Goal: Information Seeking & Learning: Learn about a topic

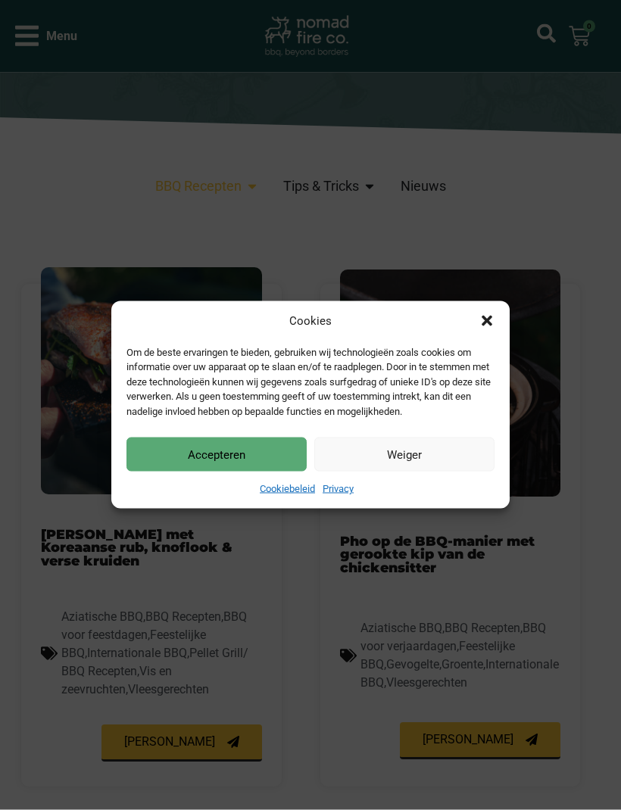
scroll to position [406, 0]
click at [195, 472] on button "Accepteren" at bounding box center [216, 454] width 180 height 34
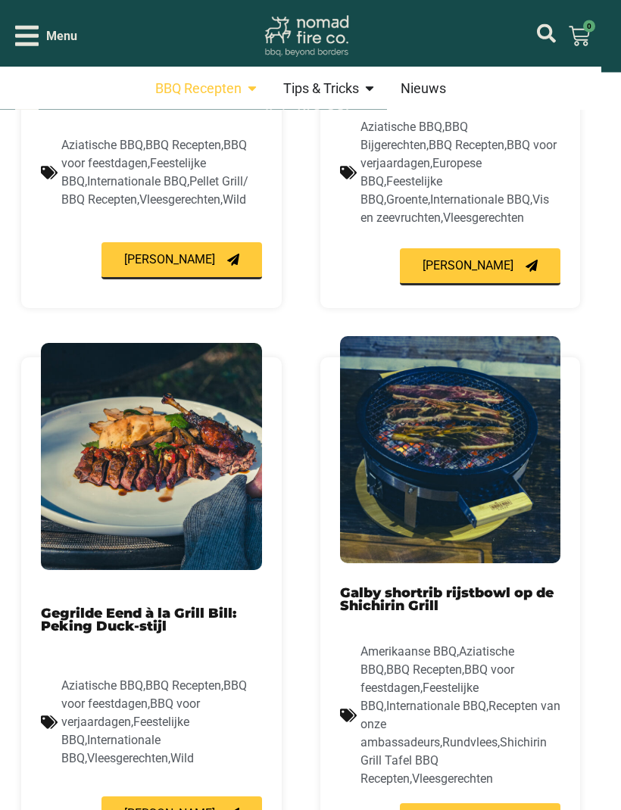
scroll to position [1440, 0]
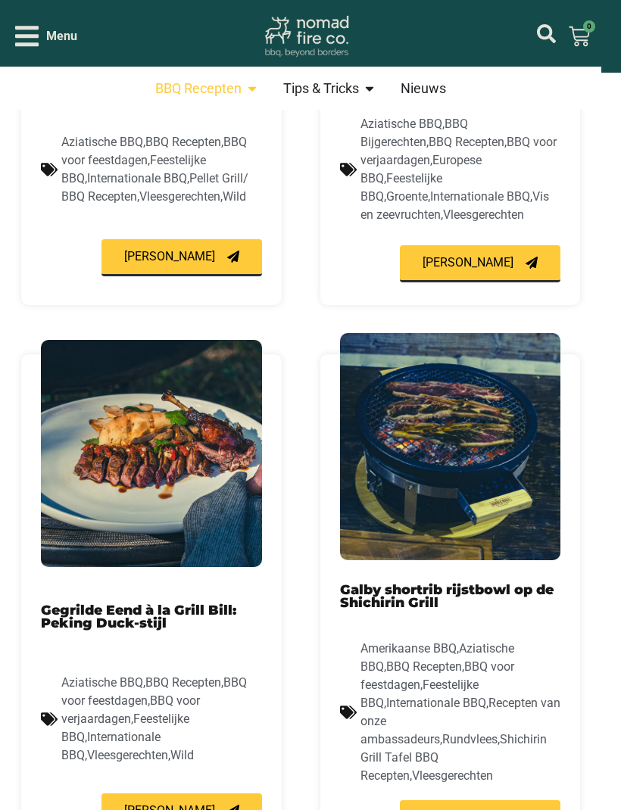
click at [115, 602] on link "Gegrilde Eend à la Grill Bill: Peking Duck-stijl" at bounding box center [138, 617] width 195 height 30
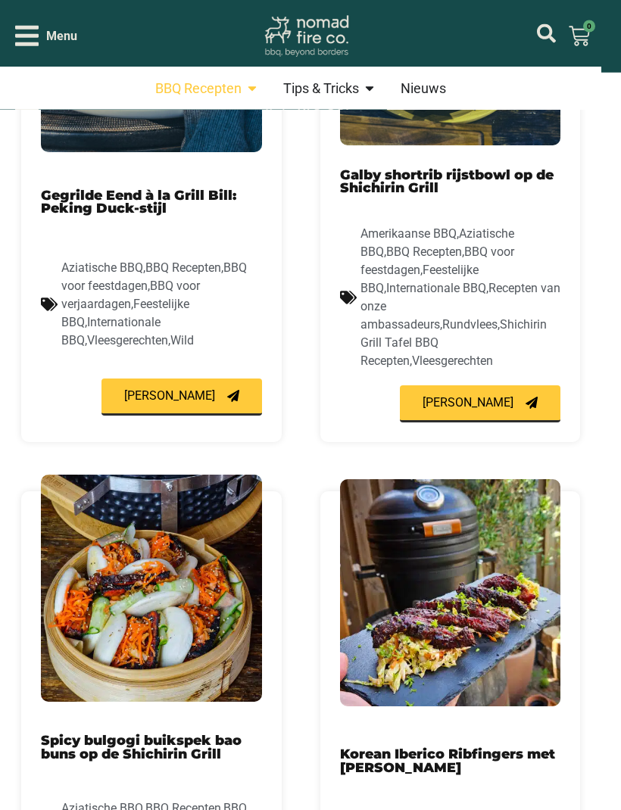
scroll to position [1854, 0]
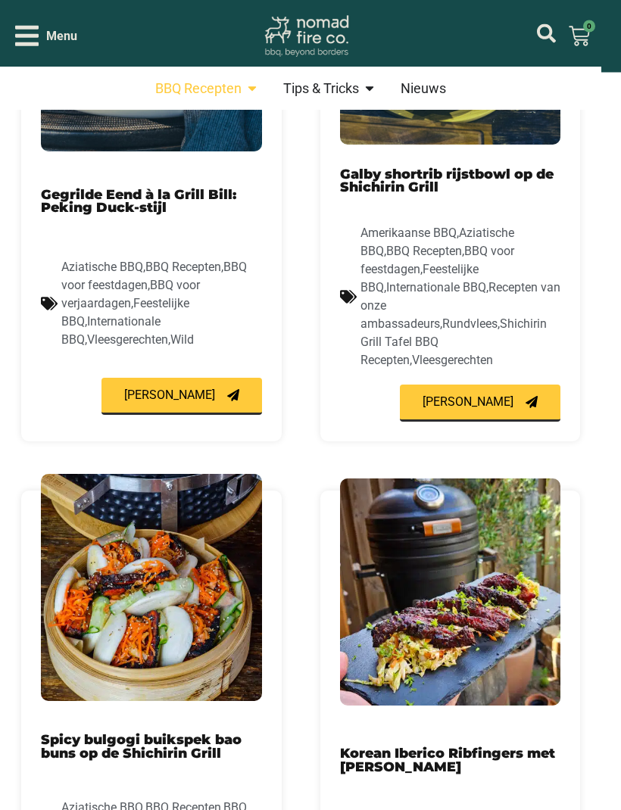
click at [9, 684] on div "BBQ Recepten Sluit BBQ Recepten Open BBQ Recepten Vleesgerechten Rundvlees Gevo…" at bounding box center [300, 72] width 601 height 2742
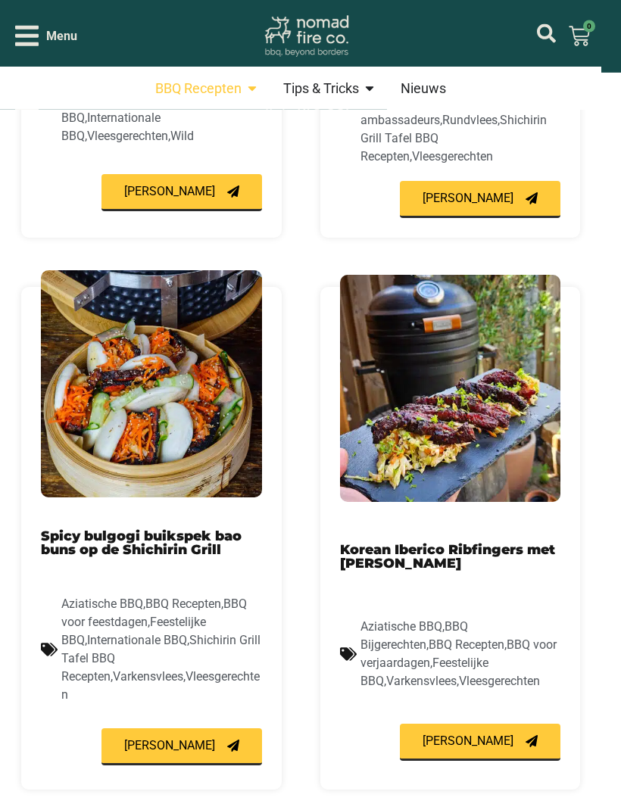
scroll to position [2059, 0]
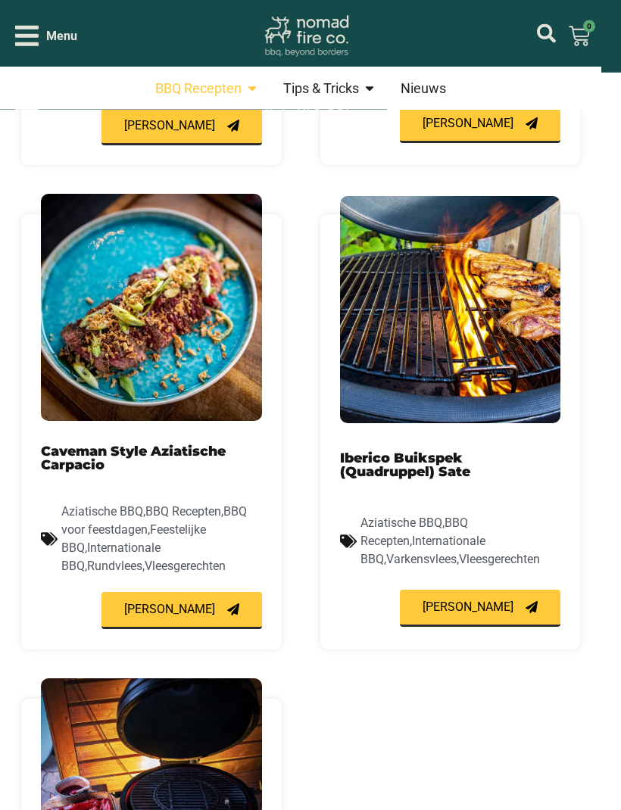
scroll to position [962, 0]
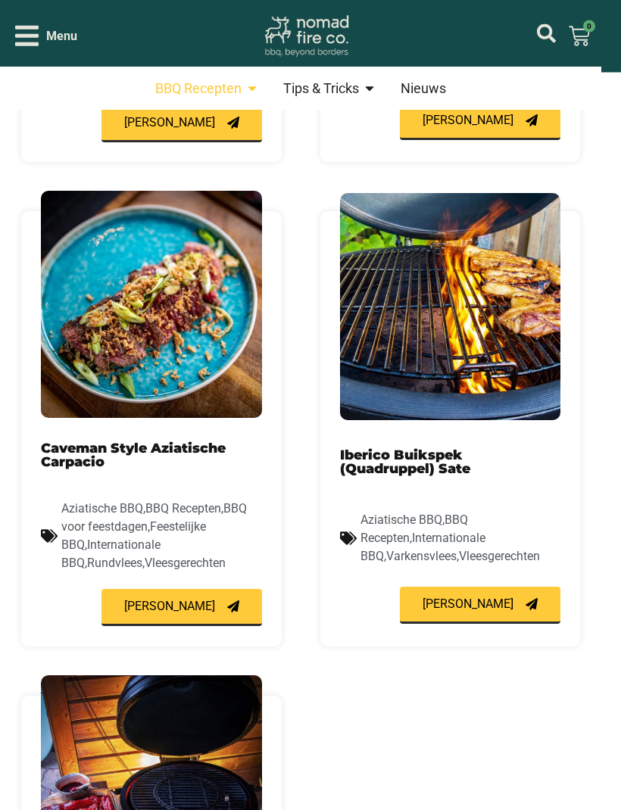
click at [435, 447] on link "Iberico Buikspek (Quadruppel) Sate" at bounding box center [405, 462] width 130 height 30
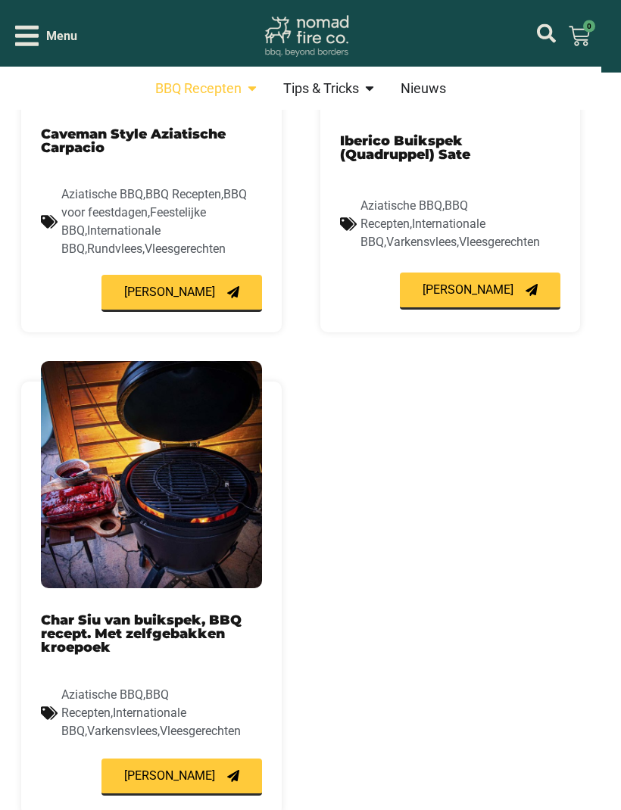
scroll to position [1277, 0]
click at [84, 612] on link "Char Siu van buikspek, BBQ recept. Met zelfgebakken kroepoek" at bounding box center [141, 633] width 201 height 42
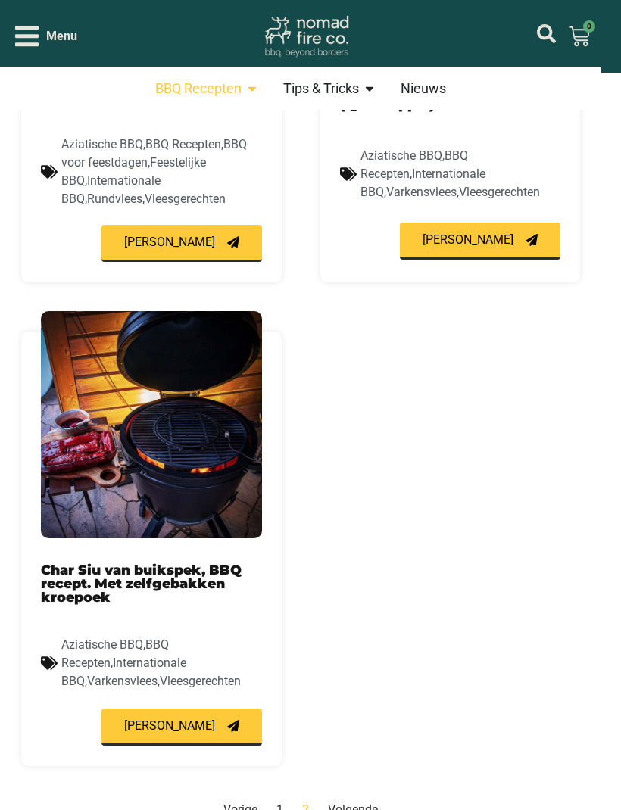
scroll to position [2109, 0]
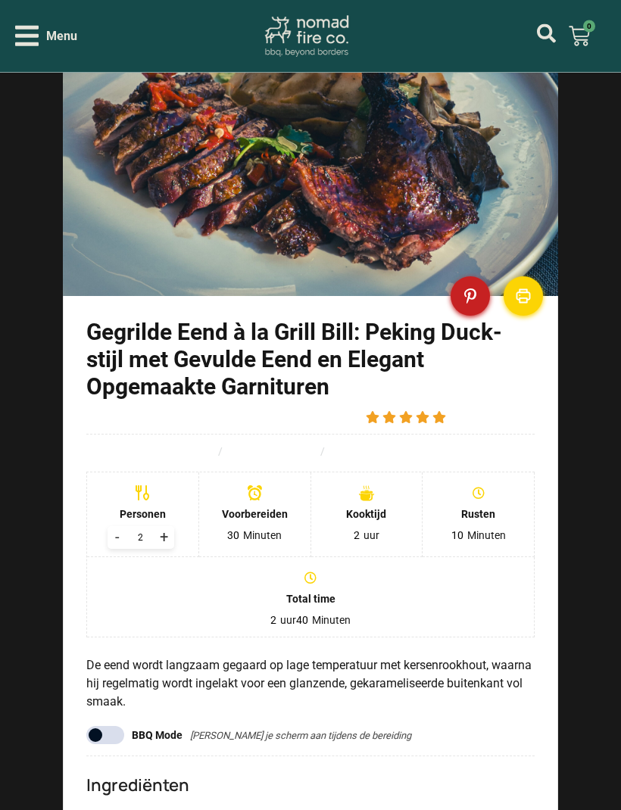
scroll to position [942, 0]
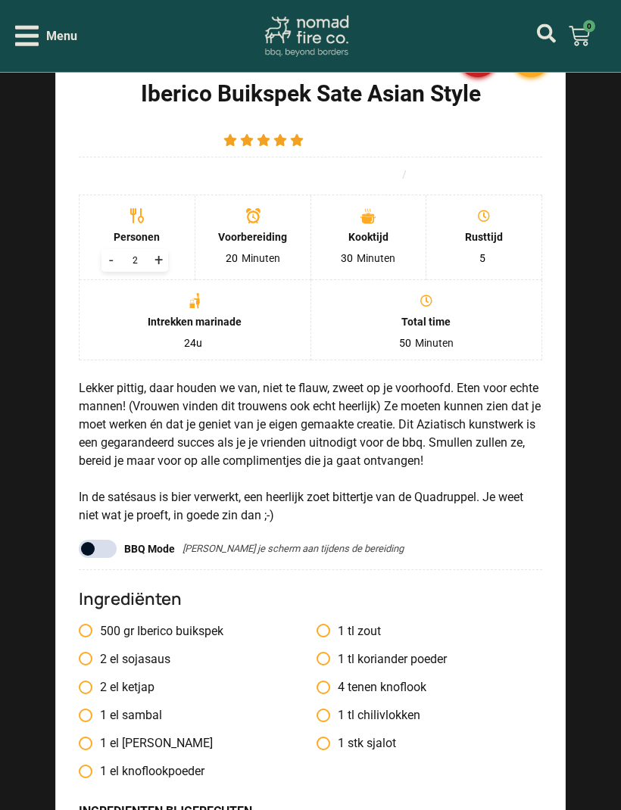
scroll to position [1312, 0]
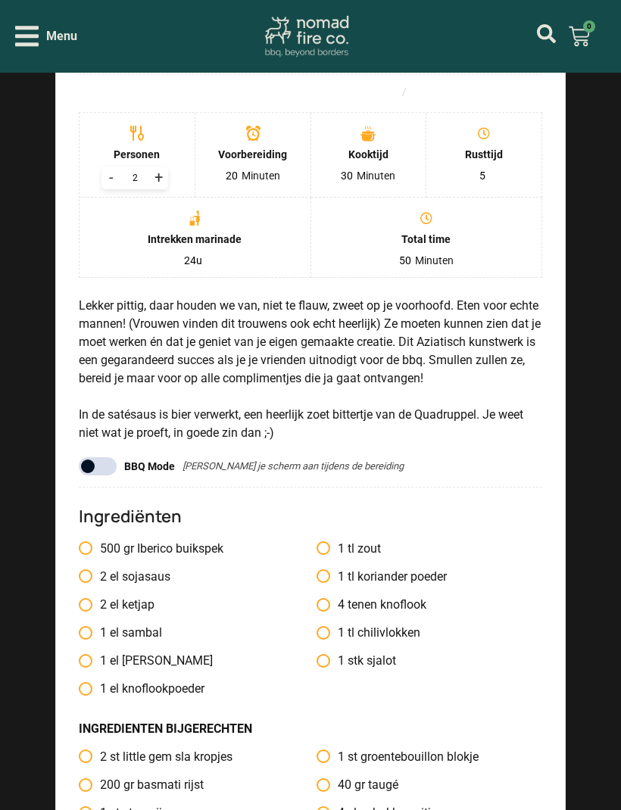
scroll to position [1478, 0]
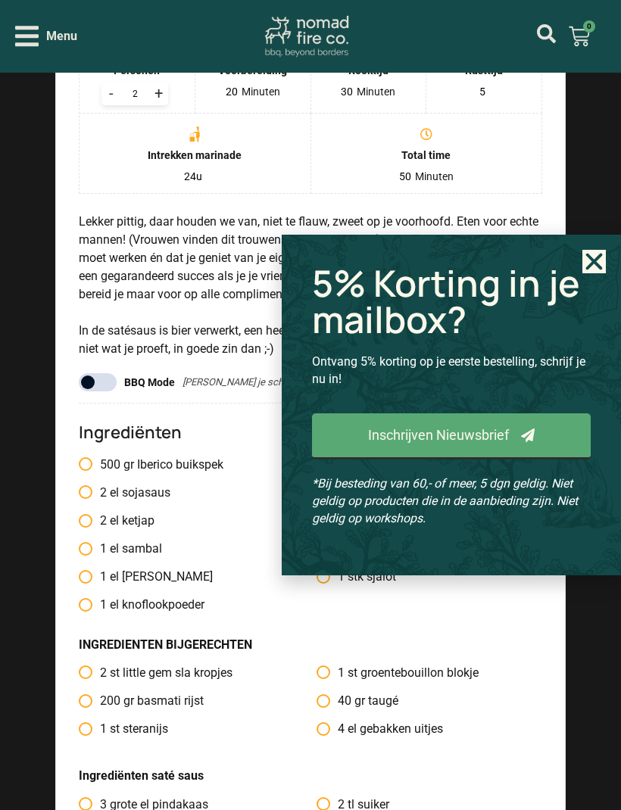
click at [589, 273] on icon "Close" at bounding box center [593, 261] width 23 height 23
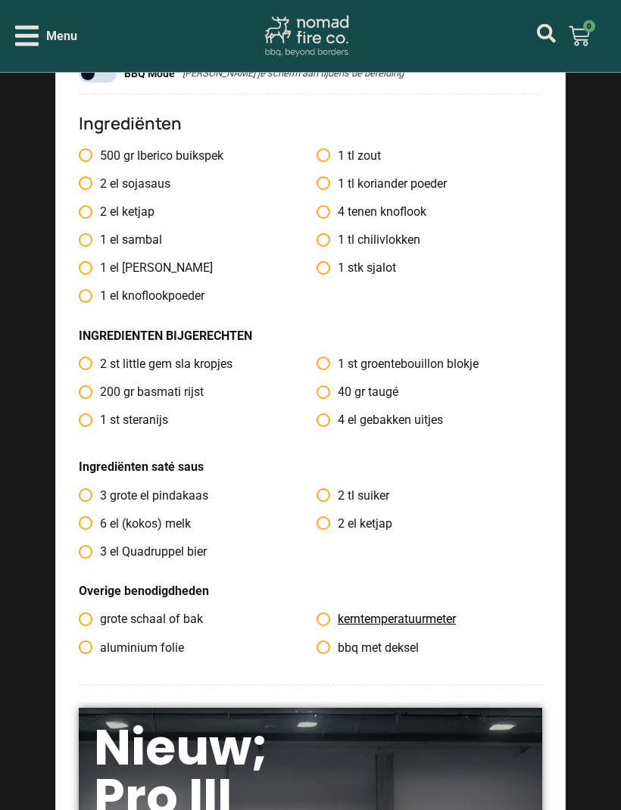
scroll to position [1779, 0]
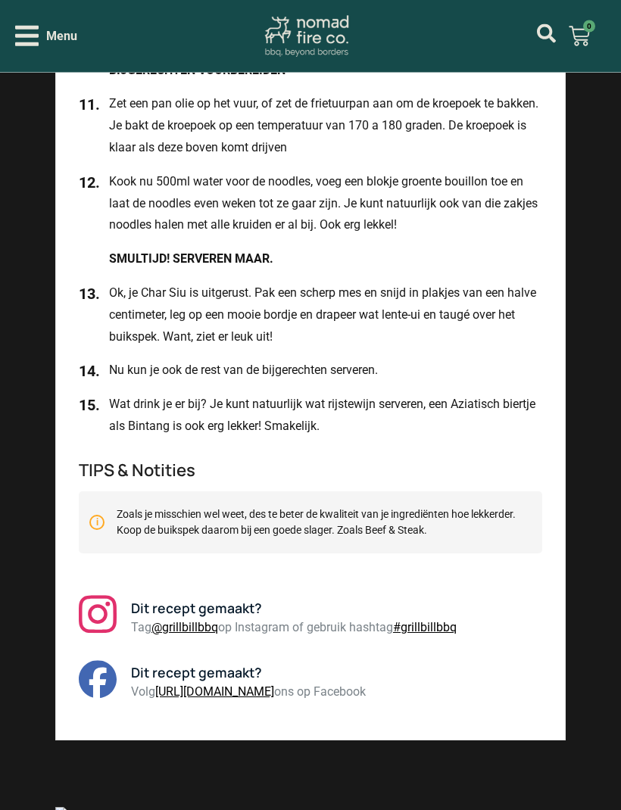
scroll to position [3410, 0]
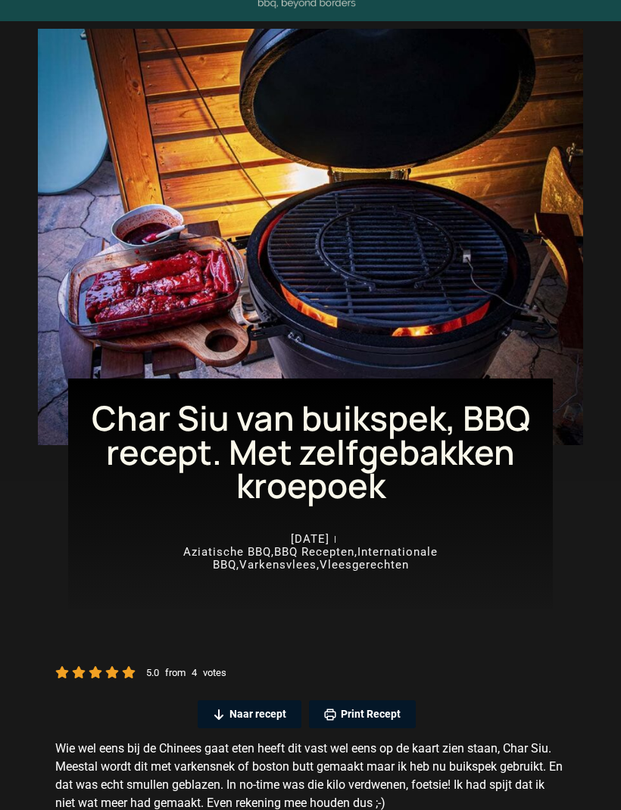
scroll to position [0, 0]
